Goal: Task Accomplishment & Management: Use online tool/utility

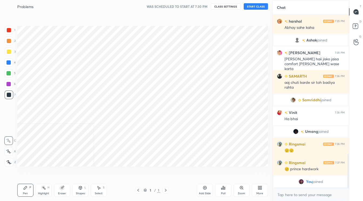
scroll to position [26817, 26733]
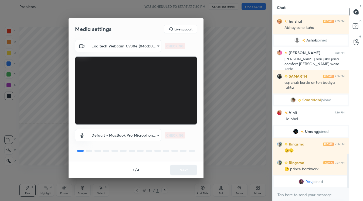
click at [155, 44] on body "1 2 3 4 5 6 7 C X Z C X Z E E Erase all H H Problems WAS SCHEDULED TO START AT …" at bounding box center [181, 100] width 363 height 201
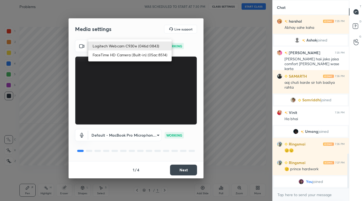
click at [184, 175] on div at bounding box center [181, 100] width 363 height 201
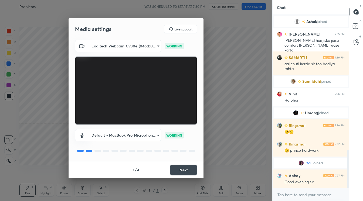
scroll to position [614, 0]
click at [184, 173] on button "Next" at bounding box center [183, 170] width 27 height 11
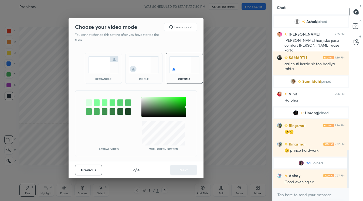
click at [145, 70] on img at bounding box center [144, 64] width 30 height 17
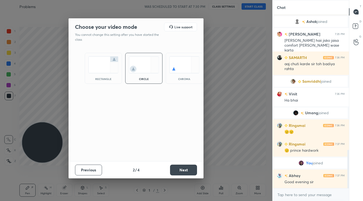
click at [182, 167] on button "Next" at bounding box center [183, 170] width 27 height 11
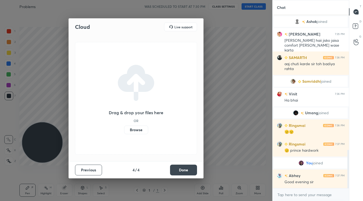
click at [182, 167] on button "Done" at bounding box center [183, 170] width 27 height 11
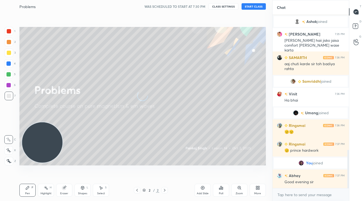
scroll to position [633, 0]
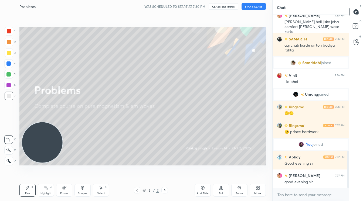
click at [252, 7] on button "START CLASS" at bounding box center [254, 6] width 24 height 6
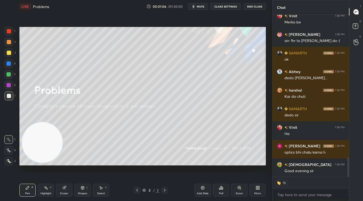
scroll to position [1151, 0]
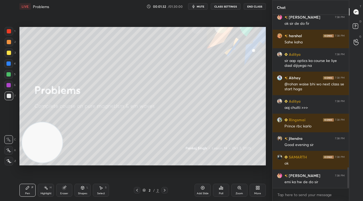
click at [205, 192] on div "Add Slide" at bounding box center [203, 193] width 12 height 3
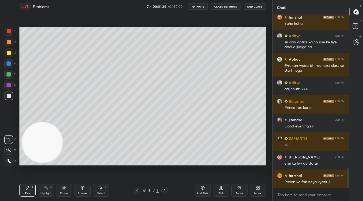
click at [9, 33] on div at bounding box center [9, 31] width 4 height 4
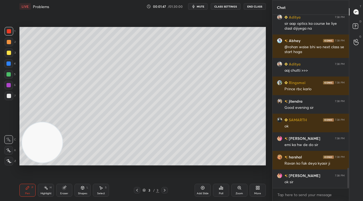
click at [11, 53] on div at bounding box center [9, 53] width 9 height 9
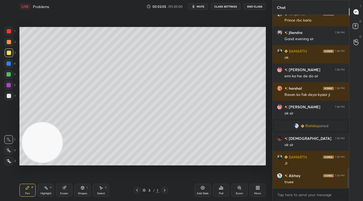
scroll to position [1343, 0]
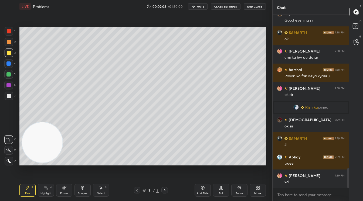
click at [12, 79] on div "5" at bounding box center [9, 74] width 11 height 9
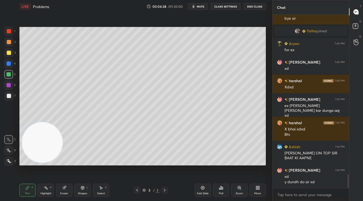
scroll to position [1997, 0]
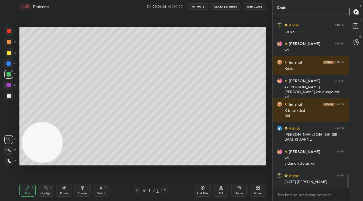
click at [256, 5] on button "End Class" at bounding box center [255, 6] width 22 height 6
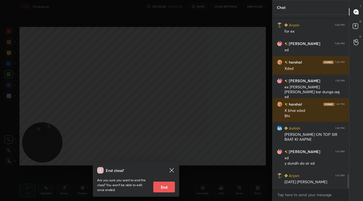
click at [164, 187] on button "End" at bounding box center [164, 187] width 22 height 11
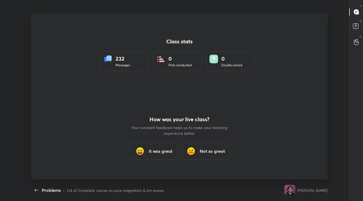
scroll to position [0, 0]
type textarea "x"
